Goal: Information Seeking & Learning: Learn about a topic

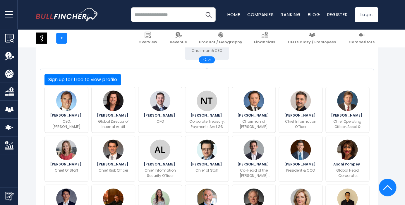
scroll to position [190, 0]
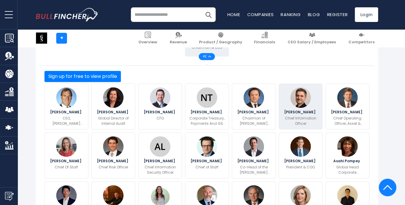
click at [293, 110] on span "Marco Argenti" at bounding box center [300, 112] width 33 height 4
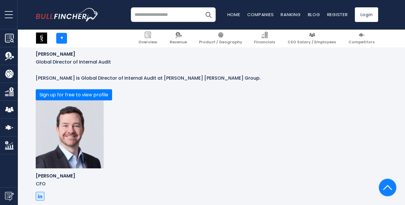
scroll to position [1277, 0]
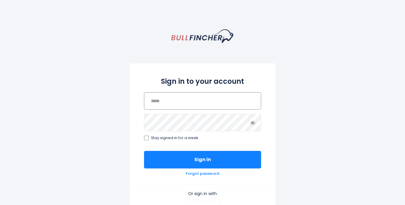
click at [209, 106] on input "email" at bounding box center [202, 100] width 117 height 17
type input "*"
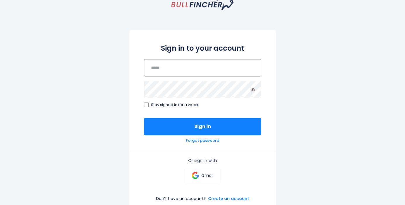
scroll to position [33, 0]
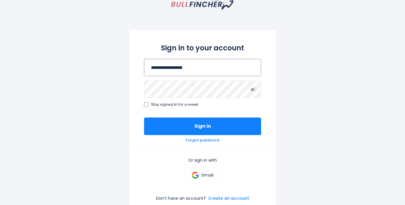
type input "**********"
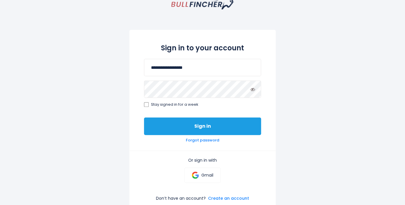
click at [184, 132] on button "Sign in" at bounding box center [202, 126] width 117 height 18
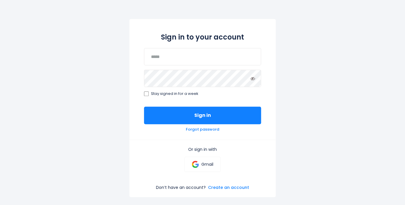
scroll to position [113, 0]
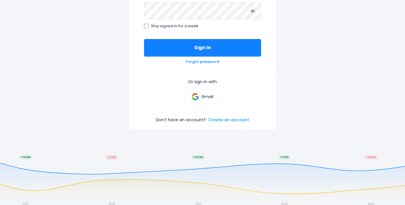
click at [231, 117] on link "Create an account" at bounding box center [228, 119] width 41 height 5
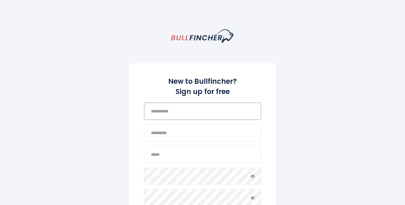
click at [165, 117] on input "text" at bounding box center [202, 111] width 117 height 17
type input "****"
type input "*****"
type input "**********"
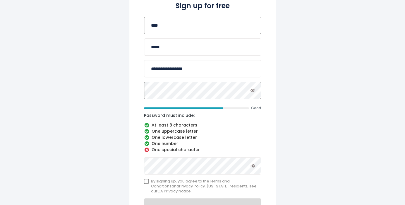
scroll to position [113, 0]
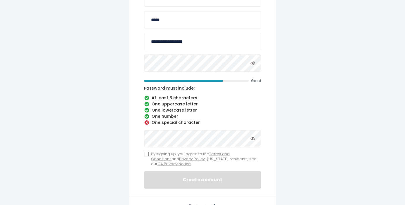
click at [253, 64] on icon "Toggle password visibility" at bounding box center [253, 63] width 5 height 5
click at [254, 139] on icon at bounding box center [253, 138] width 5 height 5
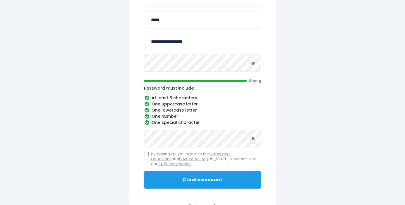
click at [192, 177] on button "Create account" at bounding box center [202, 180] width 117 height 18
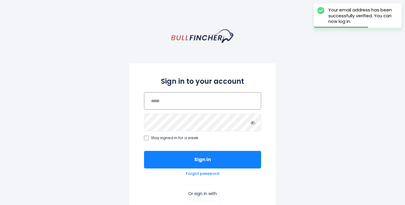
click at [169, 99] on input "email" at bounding box center [202, 100] width 117 height 17
type input "**********"
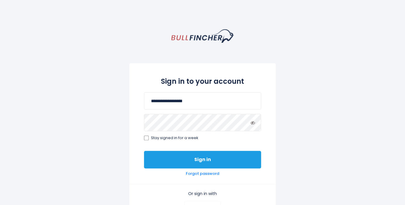
click at [189, 160] on button "Sign in" at bounding box center [202, 160] width 117 height 18
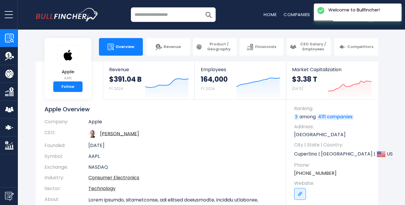
click at [156, 16] on input "search" at bounding box center [173, 14] width 85 height 15
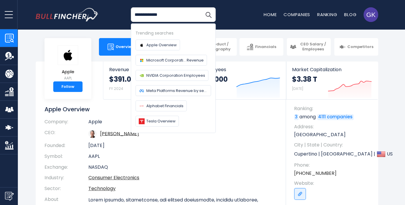
type input "**********"
click at [201, 7] on button "Search" at bounding box center [208, 14] width 15 height 15
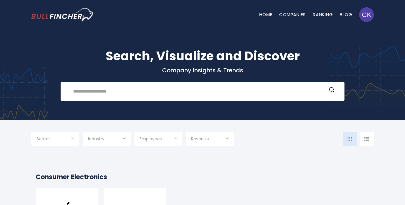
click at [120, 89] on input "text" at bounding box center [198, 91] width 257 height 11
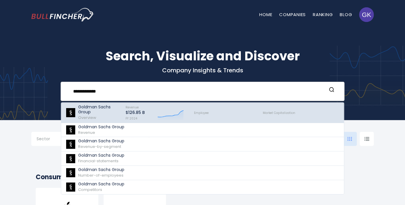
type input "**********"
click at [91, 109] on p "Goldman Sachs Group" at bounding box center [99, 110] width 42 height 10
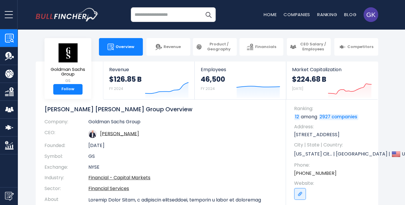
click at [166, 13] on input "search" at bounding box center [173, 14] width 85 height 15
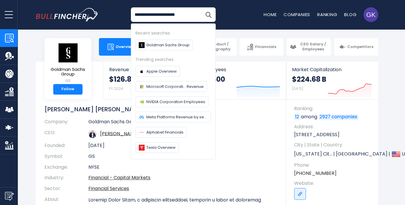
type input "**********"
click at [201, 7] on button "Search" at bounding box center [208, 14] width 15 height 15
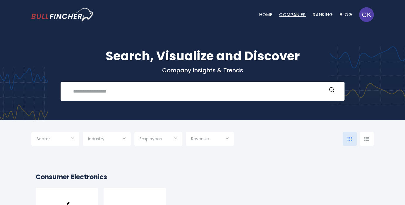
click at [291, 16] on link "Companies" at bounding box center [293, 14] width 27 height 6
click at [142, 95] on input "text" at bounding box center [198, 91] width 257 height 11
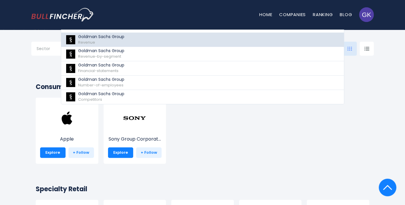
scroll to position [8, 0]
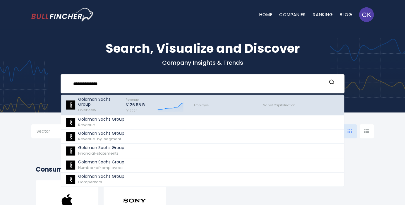
click at [85, 107] on p "Goldman Sachs Group" at bounding box center [99, 102] width 42 height 10
click at [86, 100] on p "Goldman Sachs Group" at bounding box center [99, 102] width 42 height 10
click at [75, 103] on img at bounding box center [71, 104] width 10 height 9
click at [141, 102] on div "Revenue $126.85 B FY 2024" at bounding box center [135, 104] width 19 height 17
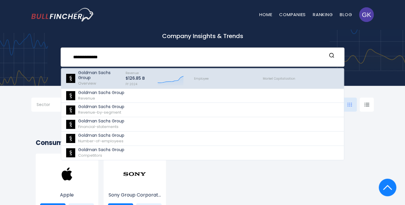
scroll to position [0, 0]
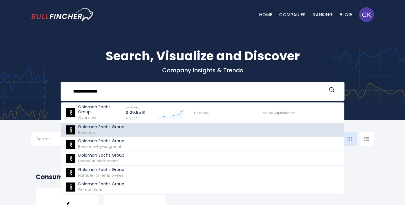
click at [139, 129] on link "Goldman Sachs Group Revenue" at bounding box center [202, 130] width 283 height 14
click at [76, 130] on link "Goldman Sachs Group Revenue" at bounding box center [202, 130] width 283 height 14
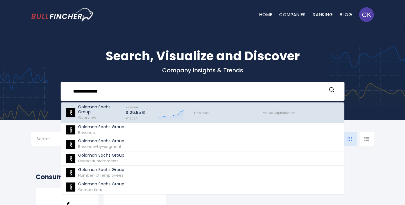
click at [85, 115] on span "Overview" at bounding box center [87, 118] width 18 height 6
click at [84, 106] on p "Goldman Sachs Group" at bounding box center [99, 110] width 42 height 10
click at [61, 103] on link "Goldman Sachs Group Overview Revenue $126.85 B FY 2024 Created with Highcharts …" at bounding box center [202, 113] width 283 height 21
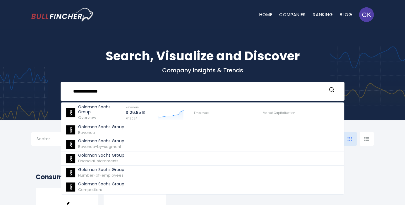
click at [125, 89] on input "**********" at bounding box center [198, 91] width 257 height 11
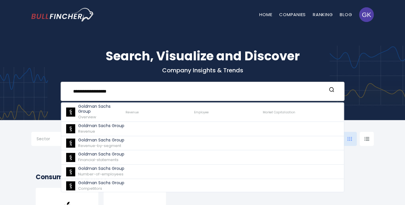
type input "**********"
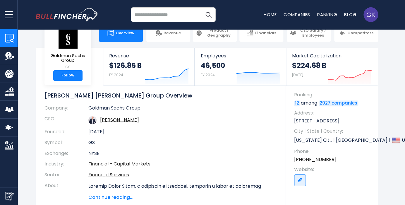
scroll to position [15, 0]
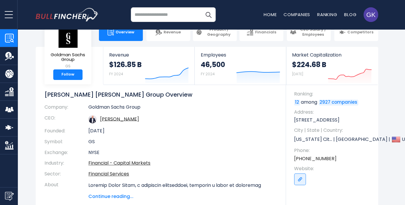
click at [8, 106] on img "Company Employees" at bounding box center [9, 109] width 9 height 9
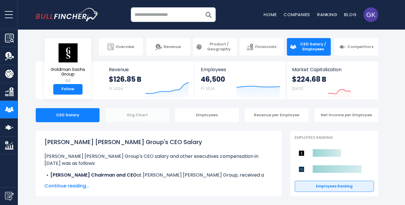
click at [135, 113] on div "Org Chart" at bounding box center [137, 115] width 64 height 14
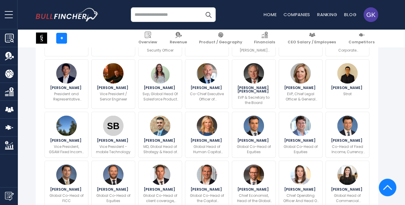
scroll to position [207, 0]
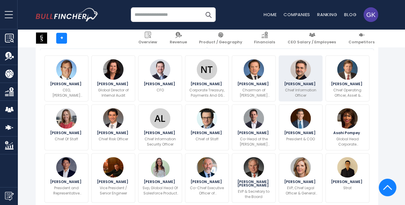
click at [311, 98] on p "Chief Information Officer" at bounding box center [301, 93] width 36 height 11
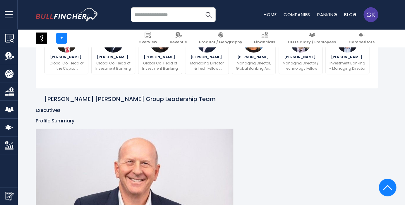
scroll to position [483, 0]
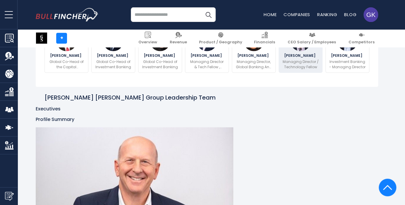
click at [305, 57] on span "Chetan Mehendiratta" at bounding box center [300, 56] width 33 height 4
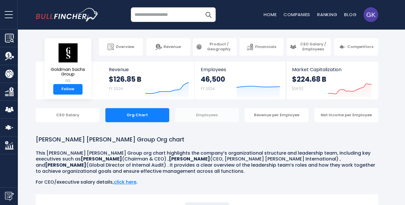
click at [210, 116] on div "Employees" at bounding box center [207, 115] width 64 height 14
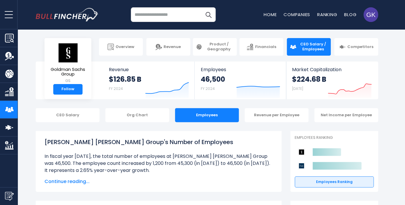
click at [7, 128] on img "Company Competitors" at bounding box center [9, 127] width 9 height 9
click at [7, 94] on img "Company Financials" at bounding box center [9, 91] width 9 height 9
click at [11, 90] on img "Company Financials" at bounding box center [9, 91] width 9 height 9
click at [258, 50] on link "Financials" at bounding box center [262, 47] width 44 height 18
click at [257, 44] on link "Financials" at bounding box center [262, 47] width 44 height 18
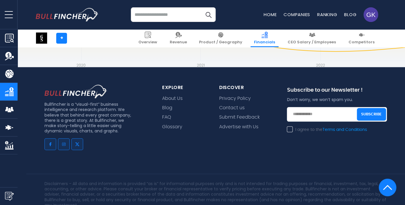
scroll to position [1803, 0]
